Goal: Task Accomplishment & Management: Use online tool/utility

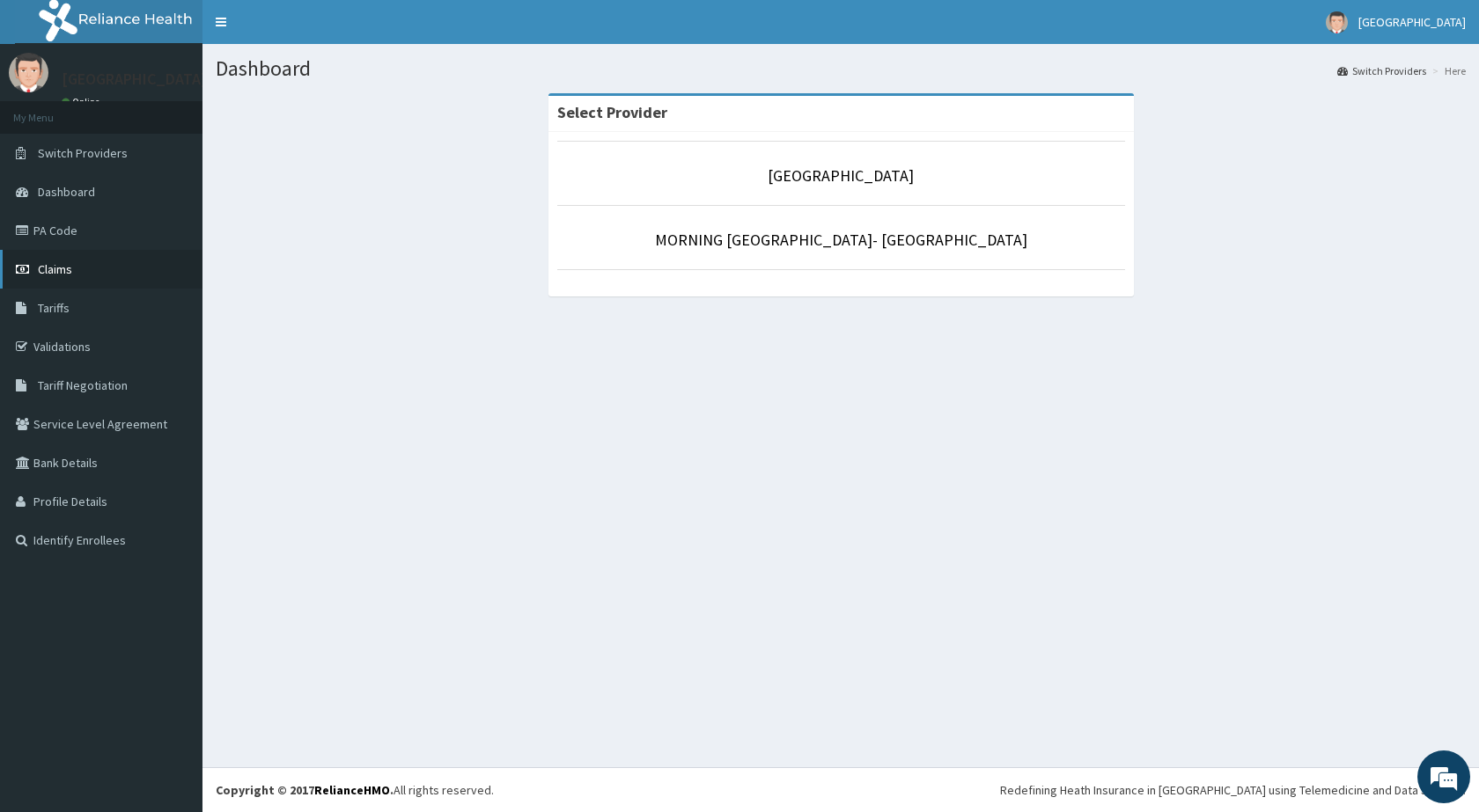
click at [81, 267] on link "Claims" at bounding box center [101, 269] width 203 height 39
